Goal: Task Accomplishment & Management: Manage account settings

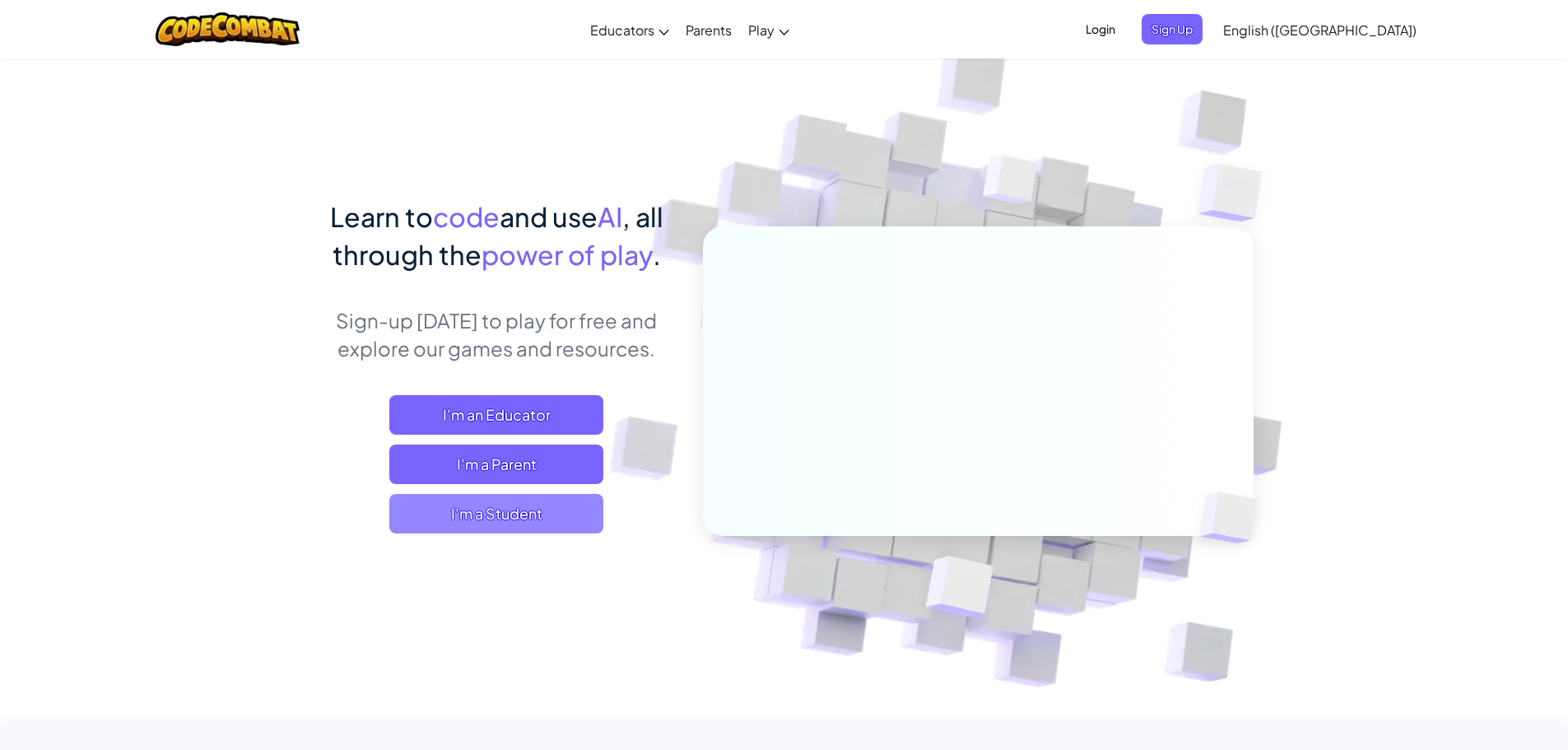
click at [515, 518] on span "I'm a Student" at bounding box center [497, 513] width 214 height 40
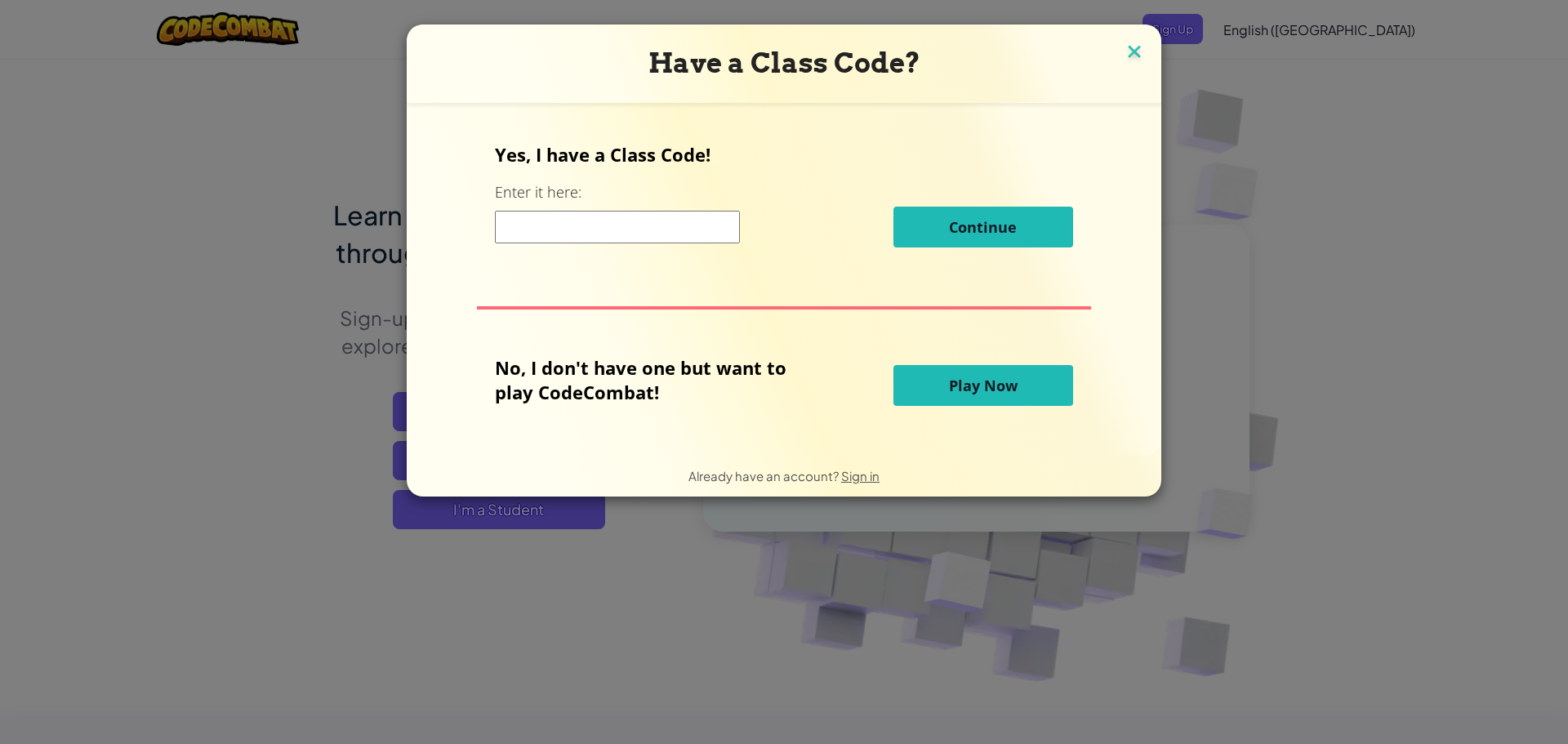
click at [1125, 52] on img at bounding box center [1135, 54] width 21 height 25
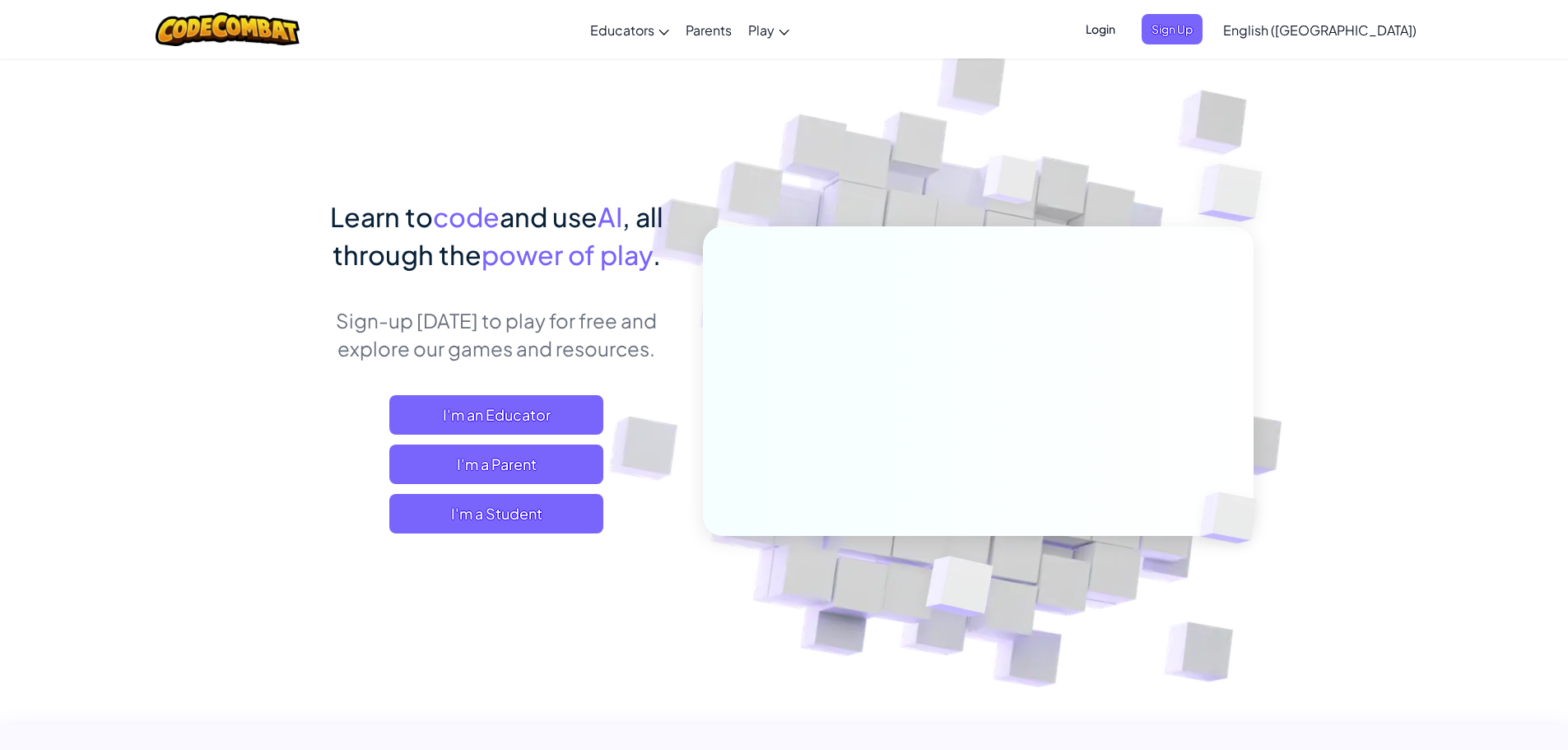
click at [1126, 26] on span "Login" at bounding box center [1100, 29] width 49 height 31
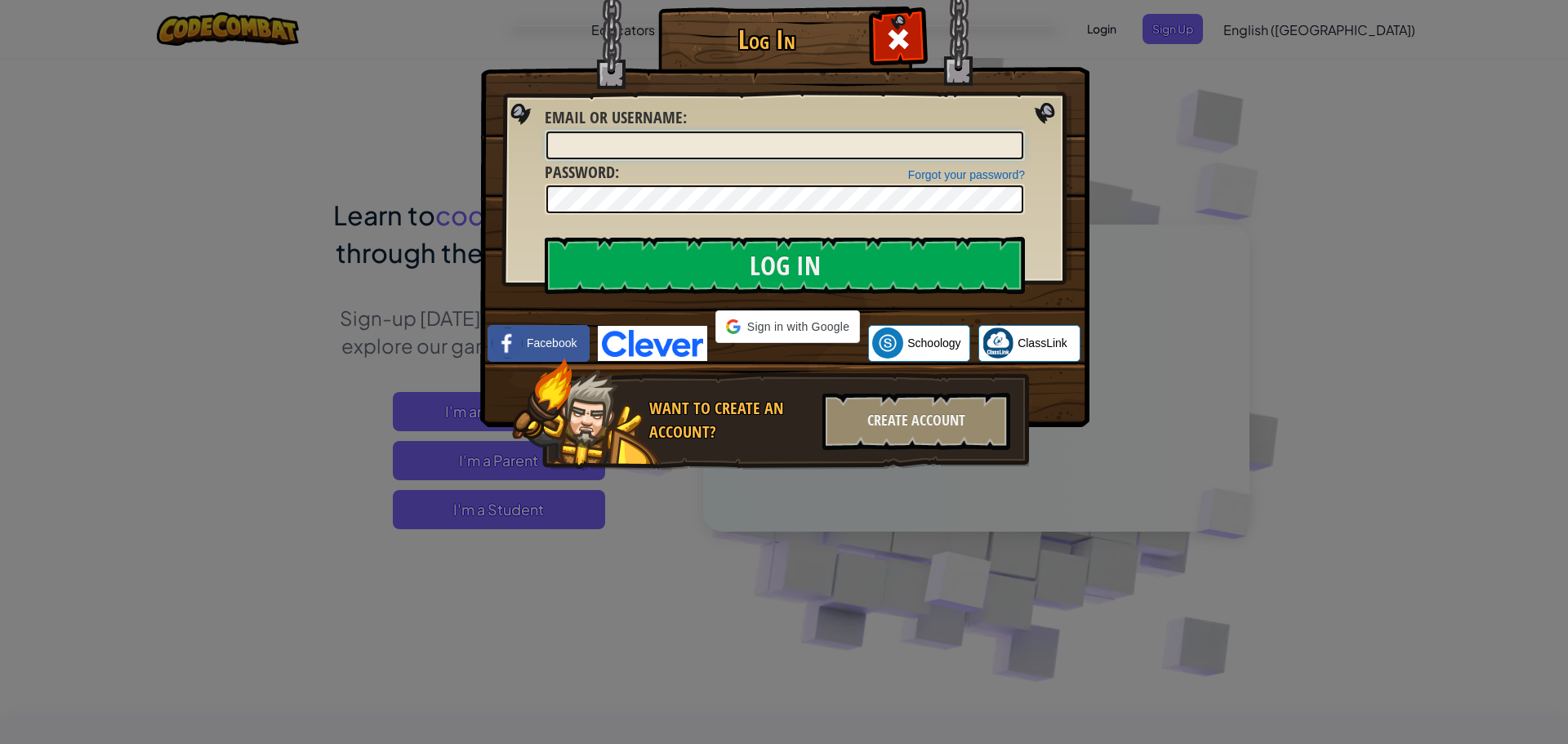
type input "MorganW2015"
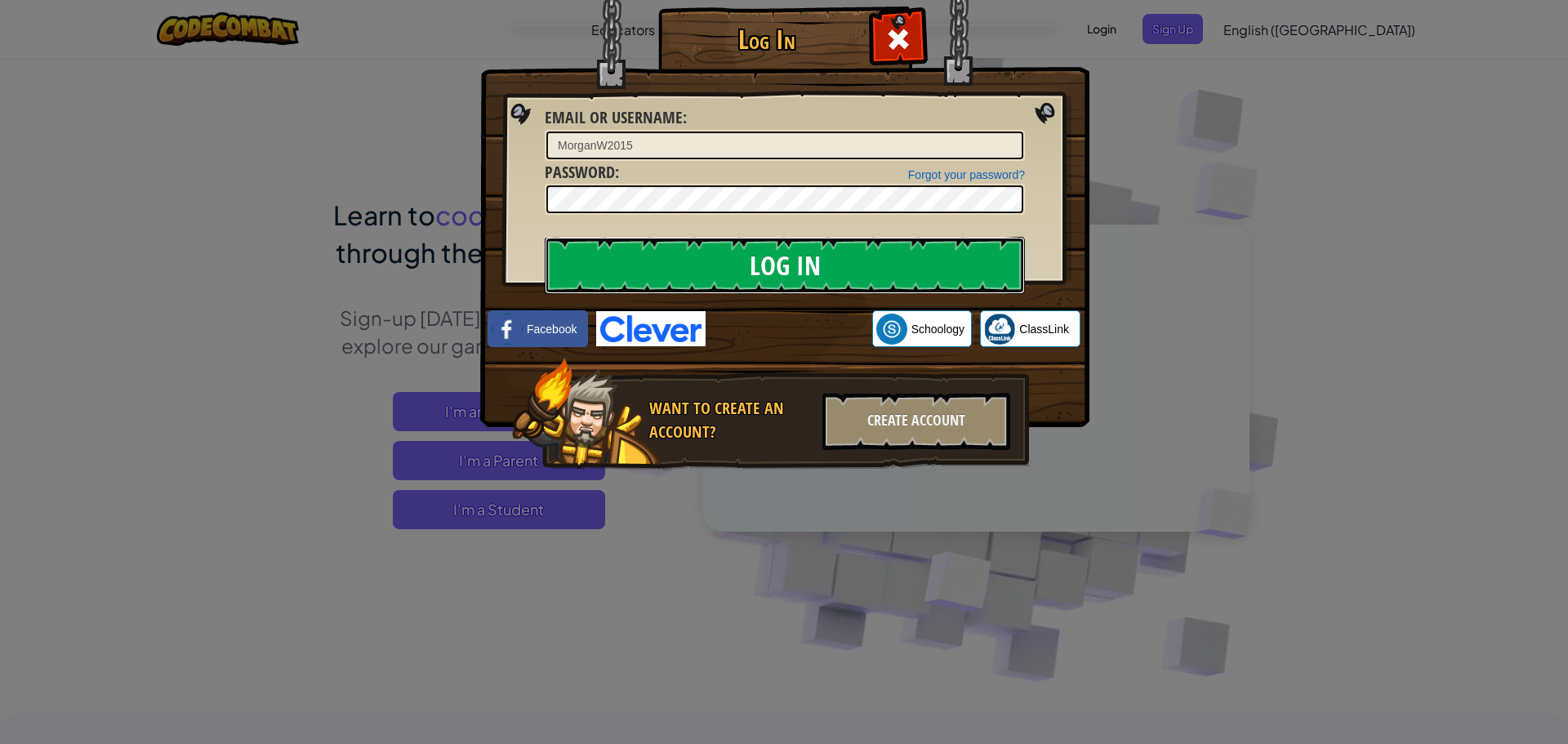
click at [596, 267] on input "Log In" at bounding box center [784, 266] width 480 height 58
